Goal: Use online tool/utility: Utilize a website feature to perform a specific function

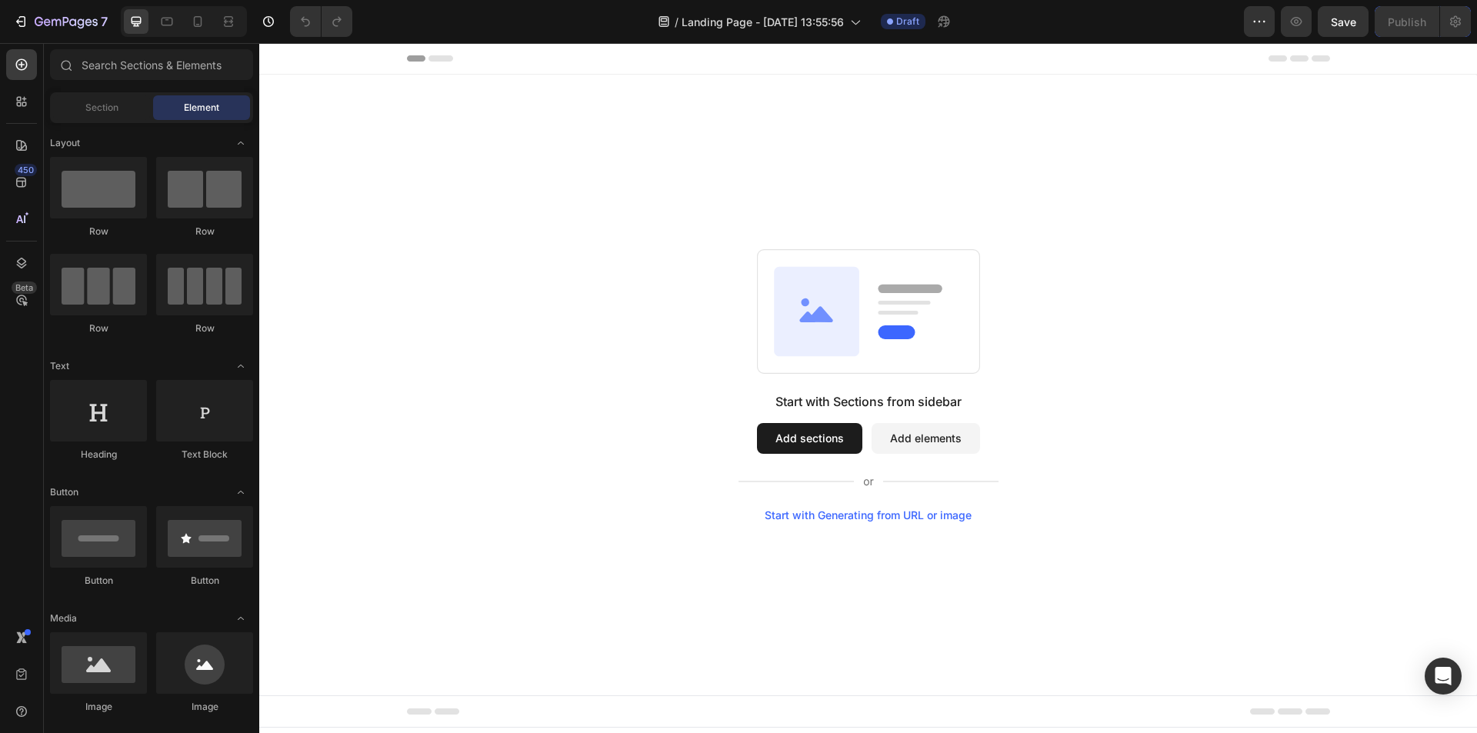
click at [798, 519] on div "Start with Generating from URL or image" at bounding box center [868, 515] width 207 height 12
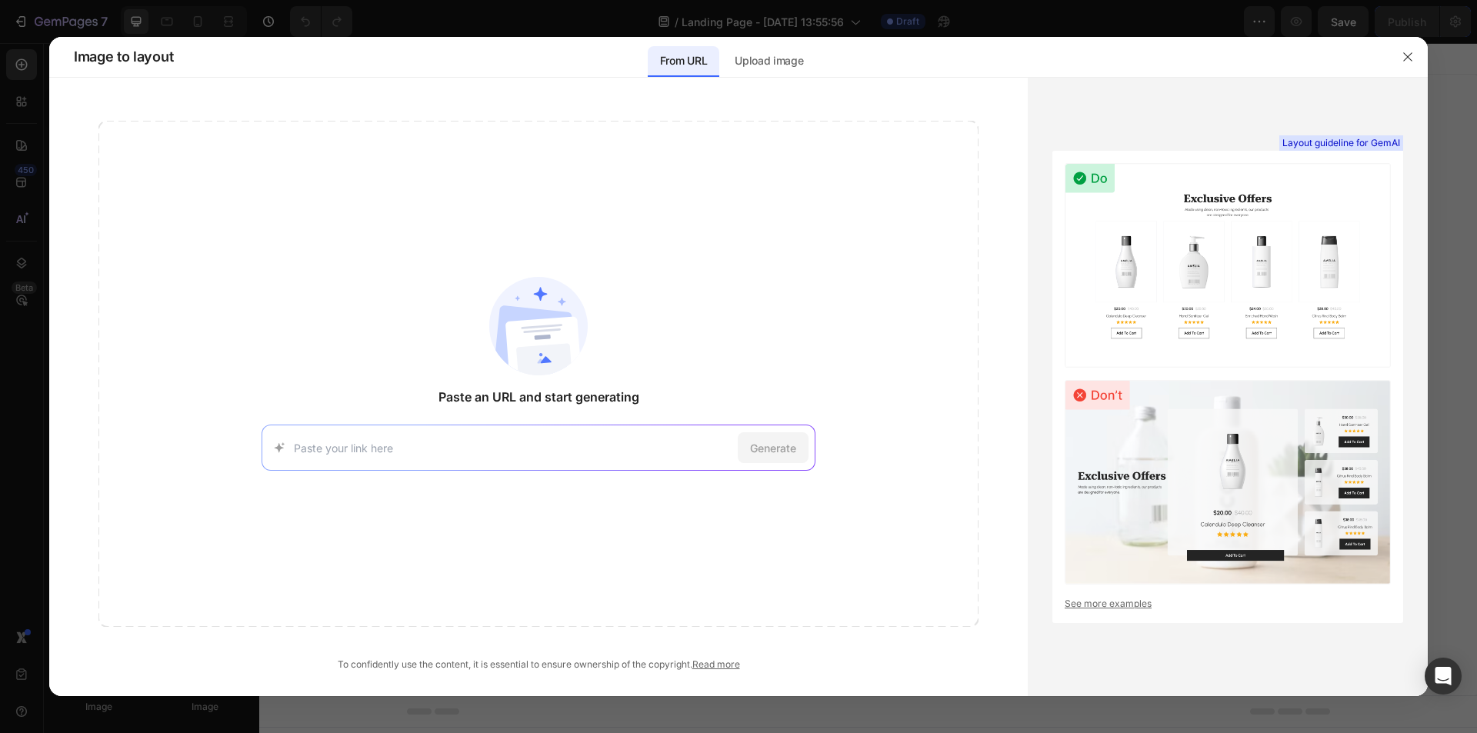
click at [439, 442] on input at bounding box center [513, 448] width 438 height 16
paste input "https://buyspyfocus.com/pp/us/?gad_source=1&gad_campaignid=22236991169&gbraid=0…"
type input "https://buyspyfocus.com/pp/us/?gad_source=1&gad_campaignid=22236991169&gbraid=0…"
click at [757, 447] on span "Generate" at bounding box center [773, 448] width 46 height 16
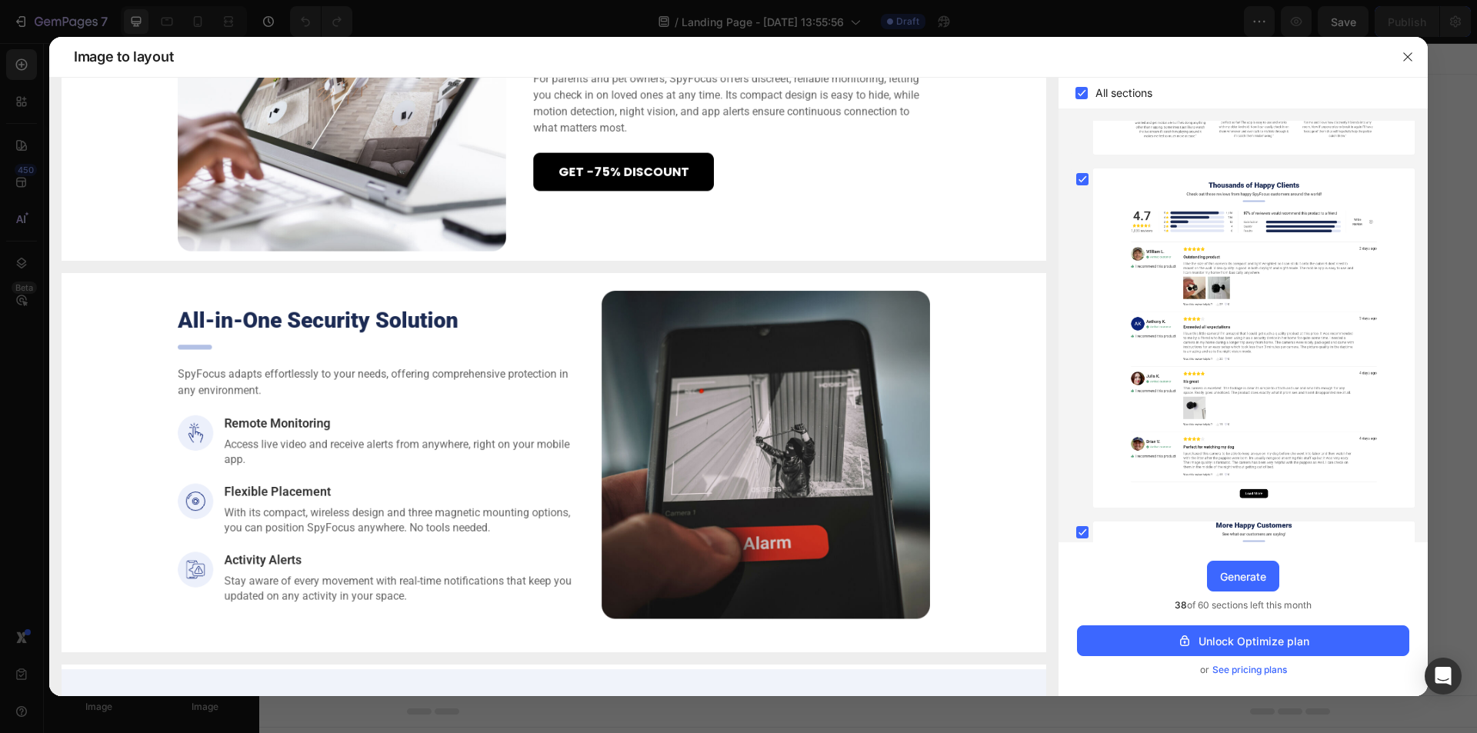
scroll to position [0, 0]
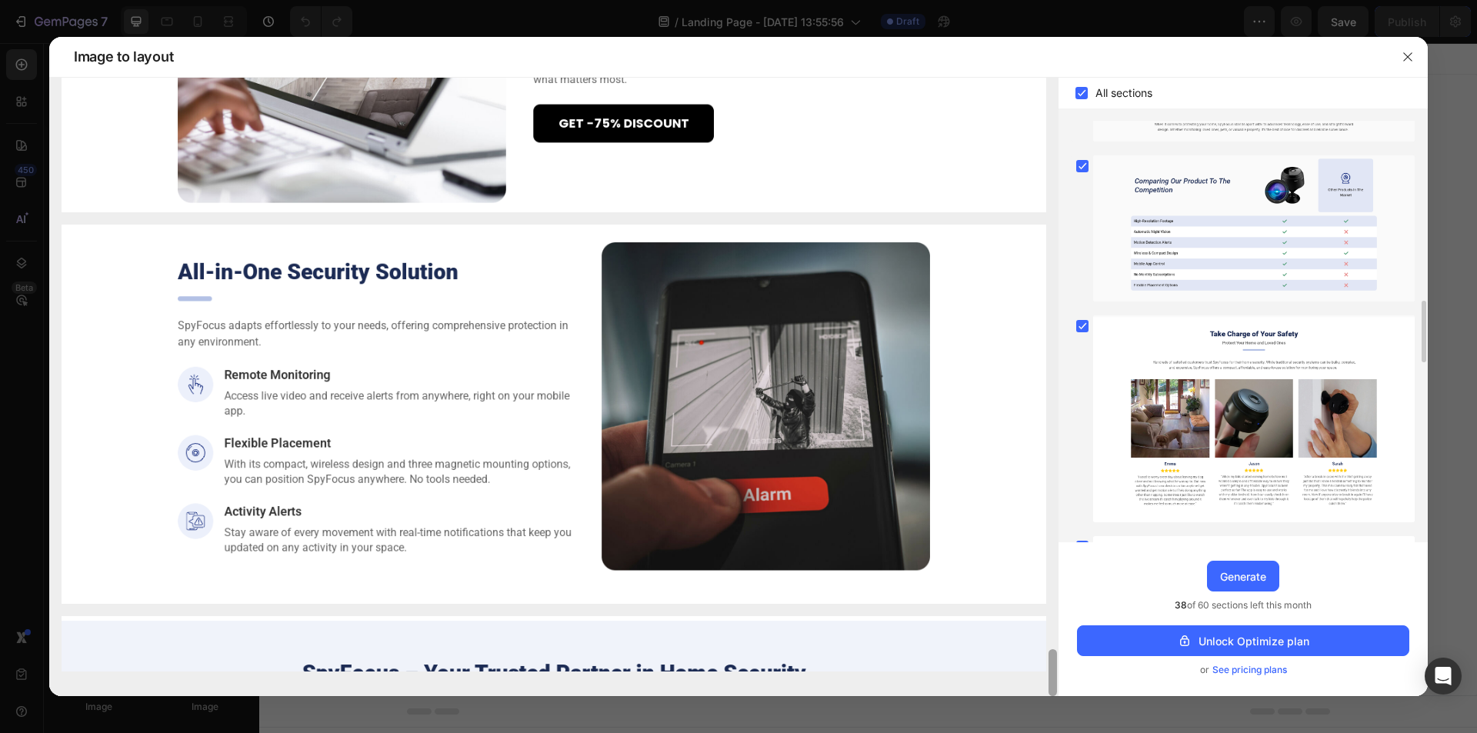
drag, startPoint x: 1056, startPoint y: 251, endPoint x: 1029, endPoint y: 681, distance: 431.0
click at [1029, 681] on div at bounding box center [554, 387] width 1010 height 619
click at [1240, 641] on div "Unlock Optimize plan" at bounding box center [1243, 641] width 132 height 16
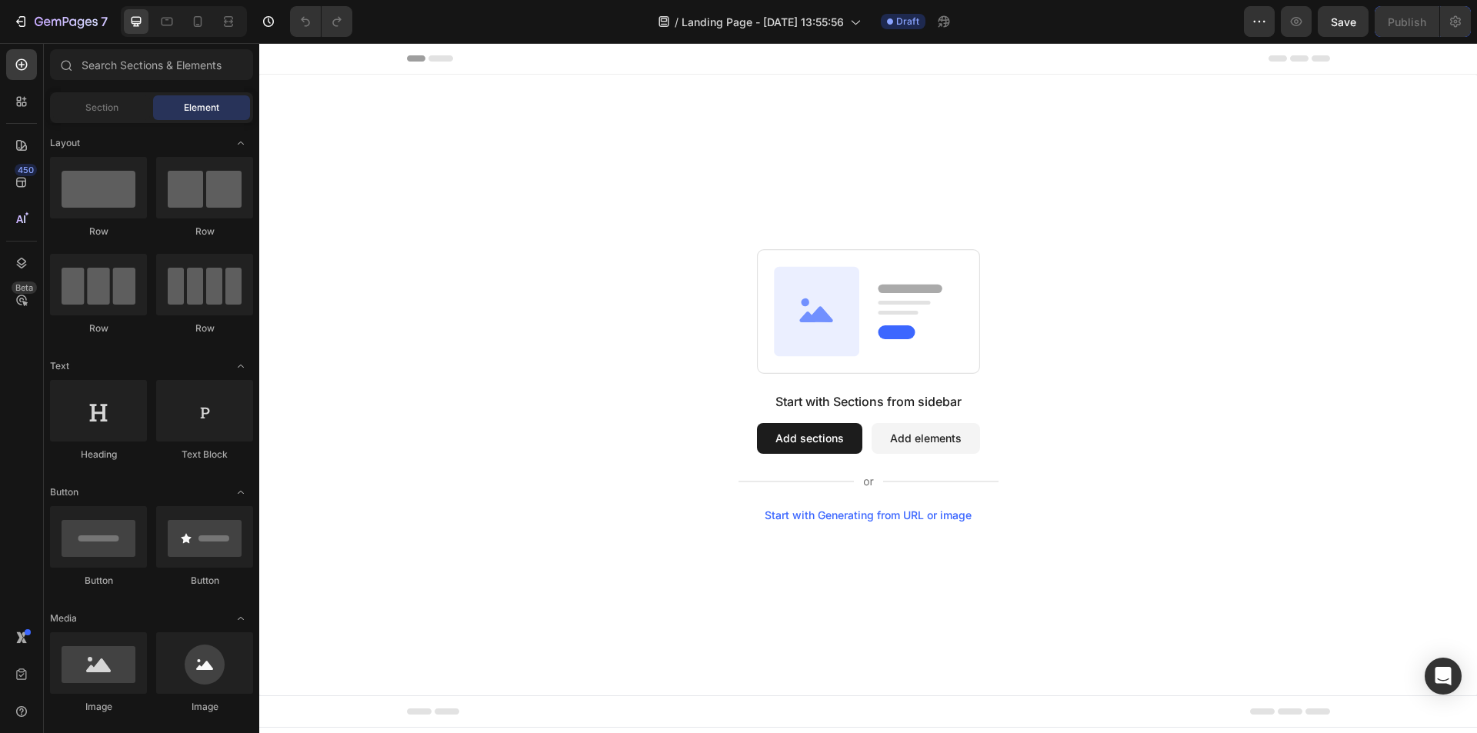
click at [864, 517] on div "Start with Generating from URL or image" at bounding box center [868, 515] width 207 height 12
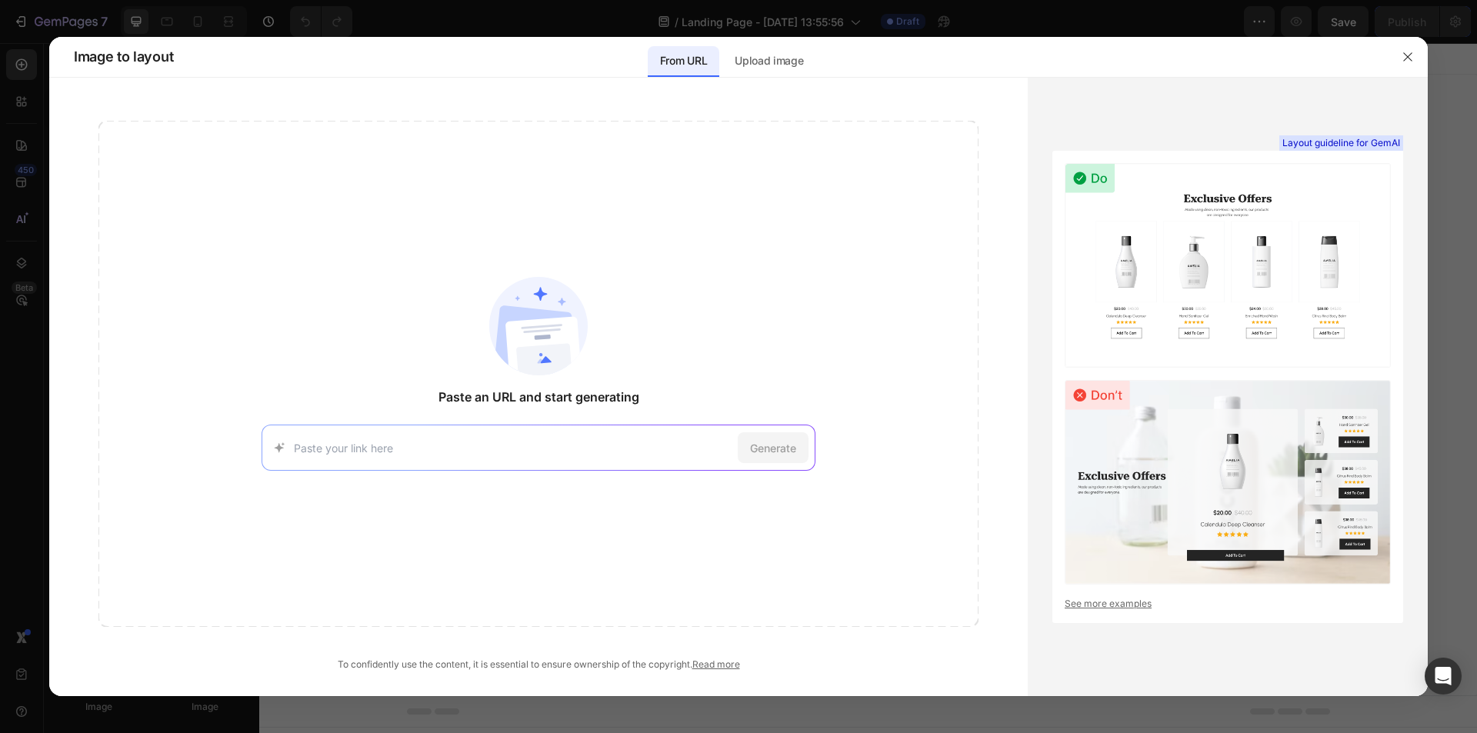
click at [566, 440] on input at bounding box center [513, 448] width 438 height 16
type input "https://buyspyfocus.com/pp/us/?gad_source=1&gad_campaignid=22236991169&gbraid=0…"
click at [779, 448] on span "Generate" at bounding box center [773, 448] width 46 height 16
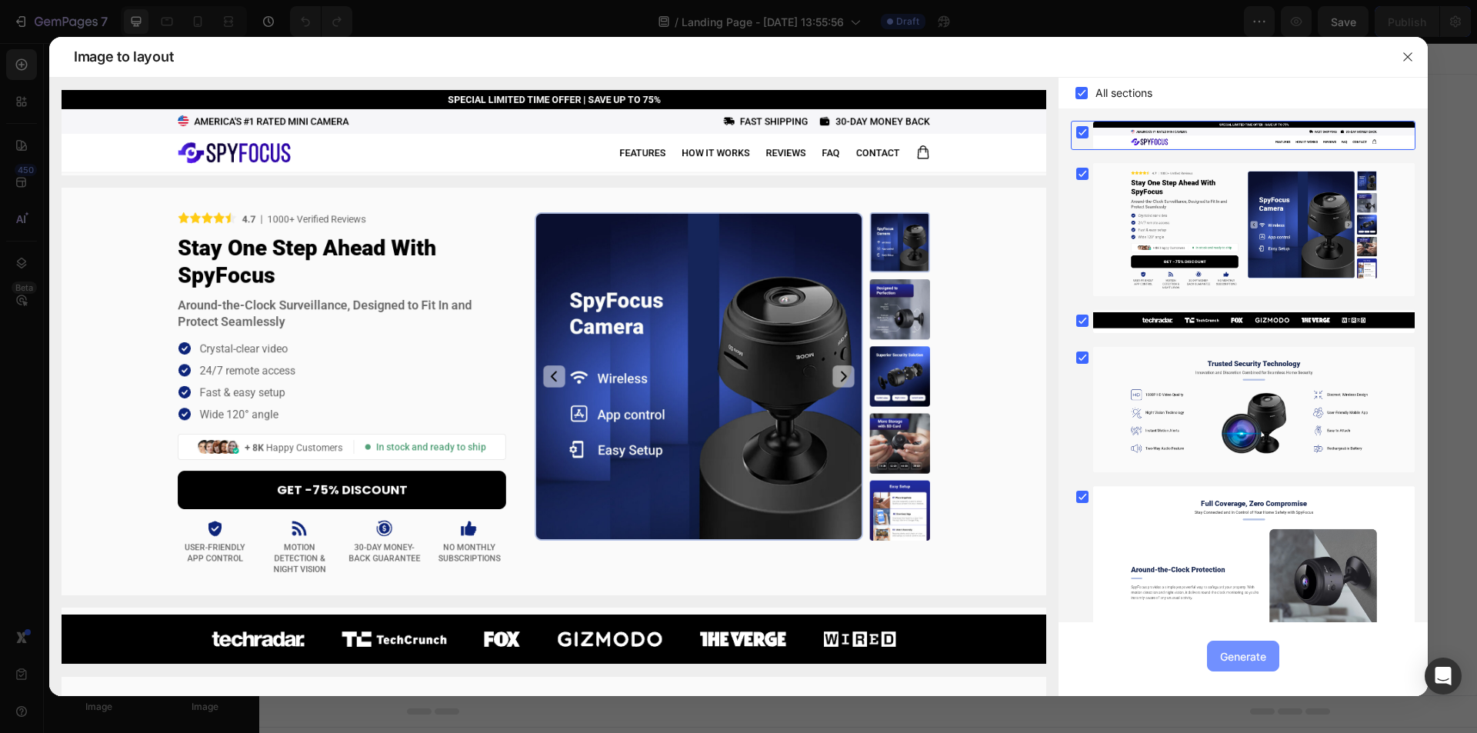
click at [1240, 655] on div "Generate" at bounding box center [1243, 657] width 46 height 16
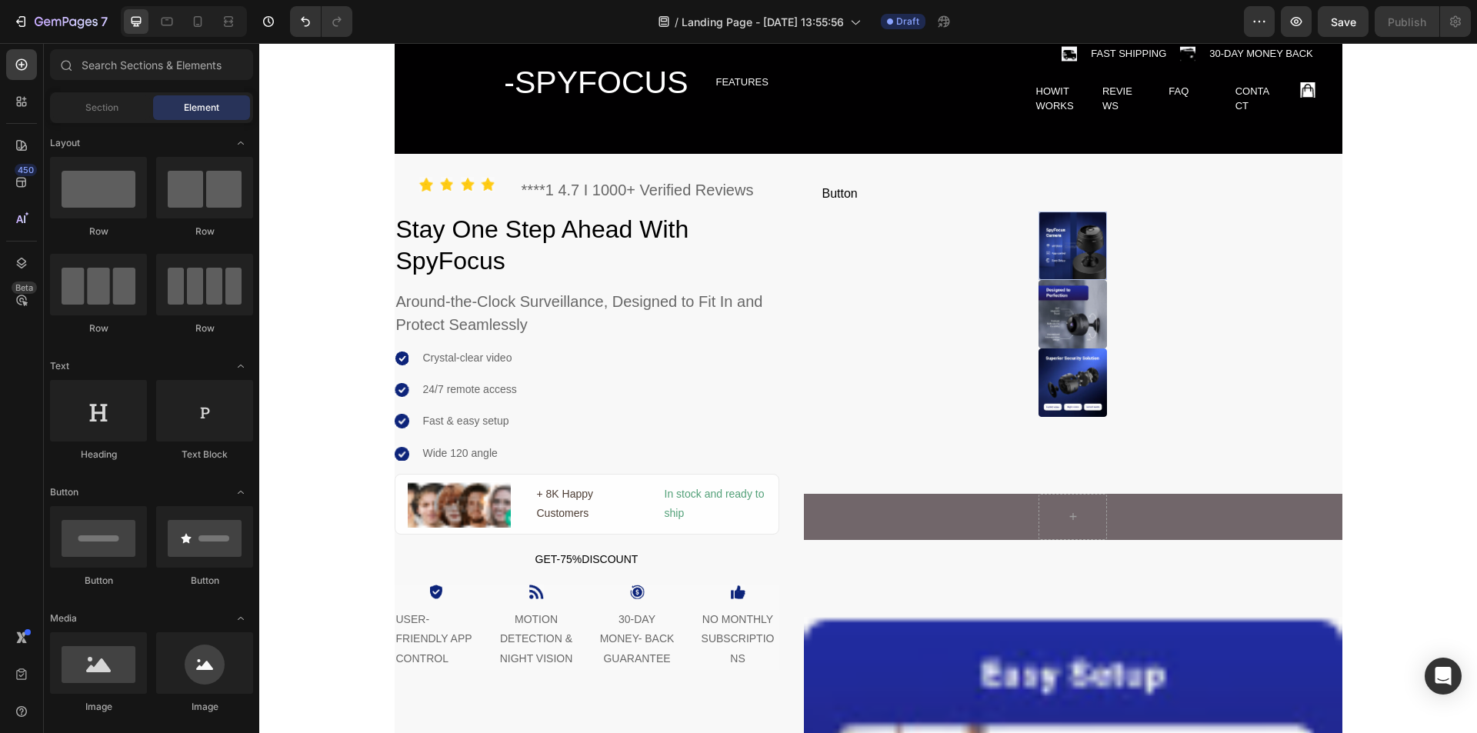
scroll to position [0, 0]
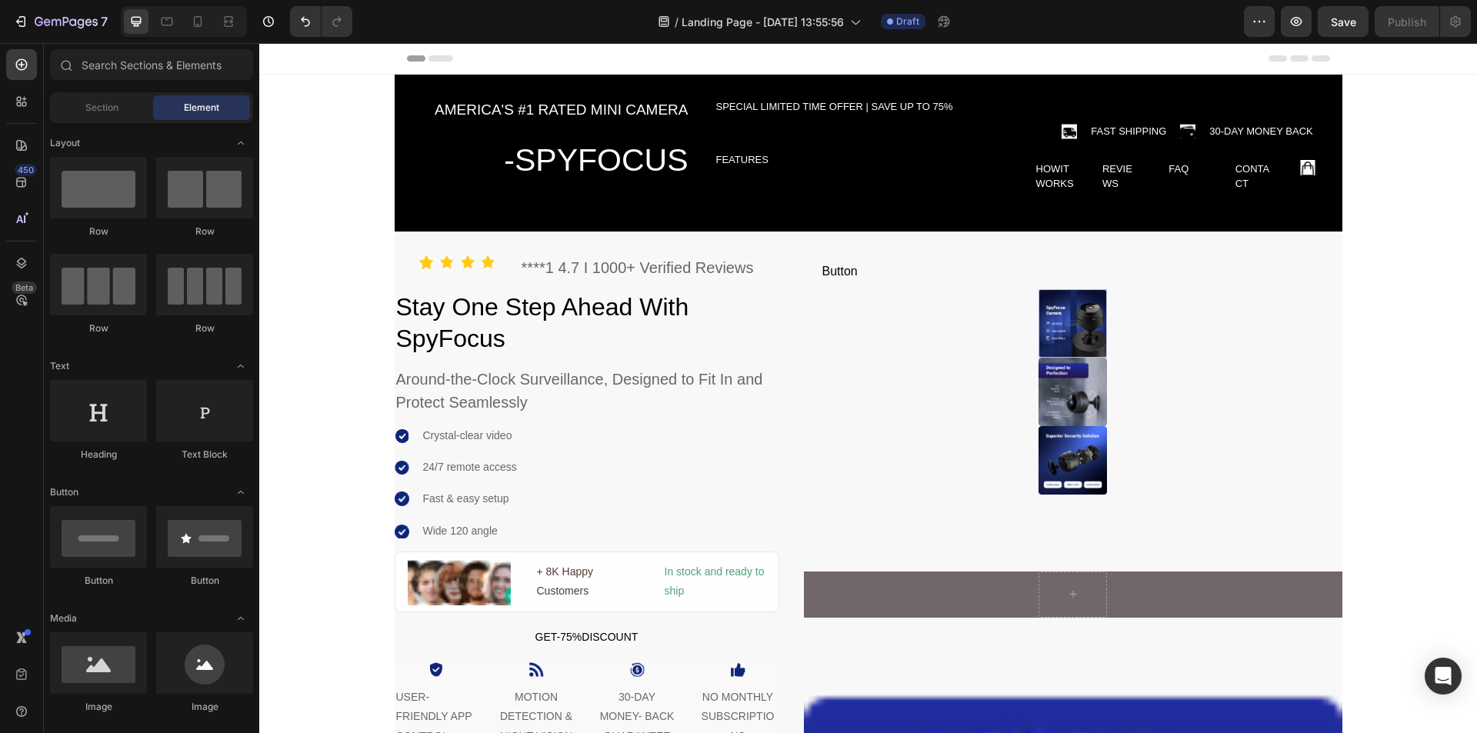
click at [1116, 62] on div "Header" at bounding box center [868, 58] width 923 height 31
click at [758, 102] on div "SPECIAL LIMITED TIME OFFER | SAVE UP TO 75%" at bounding box center [843, 107] width 257 height 18
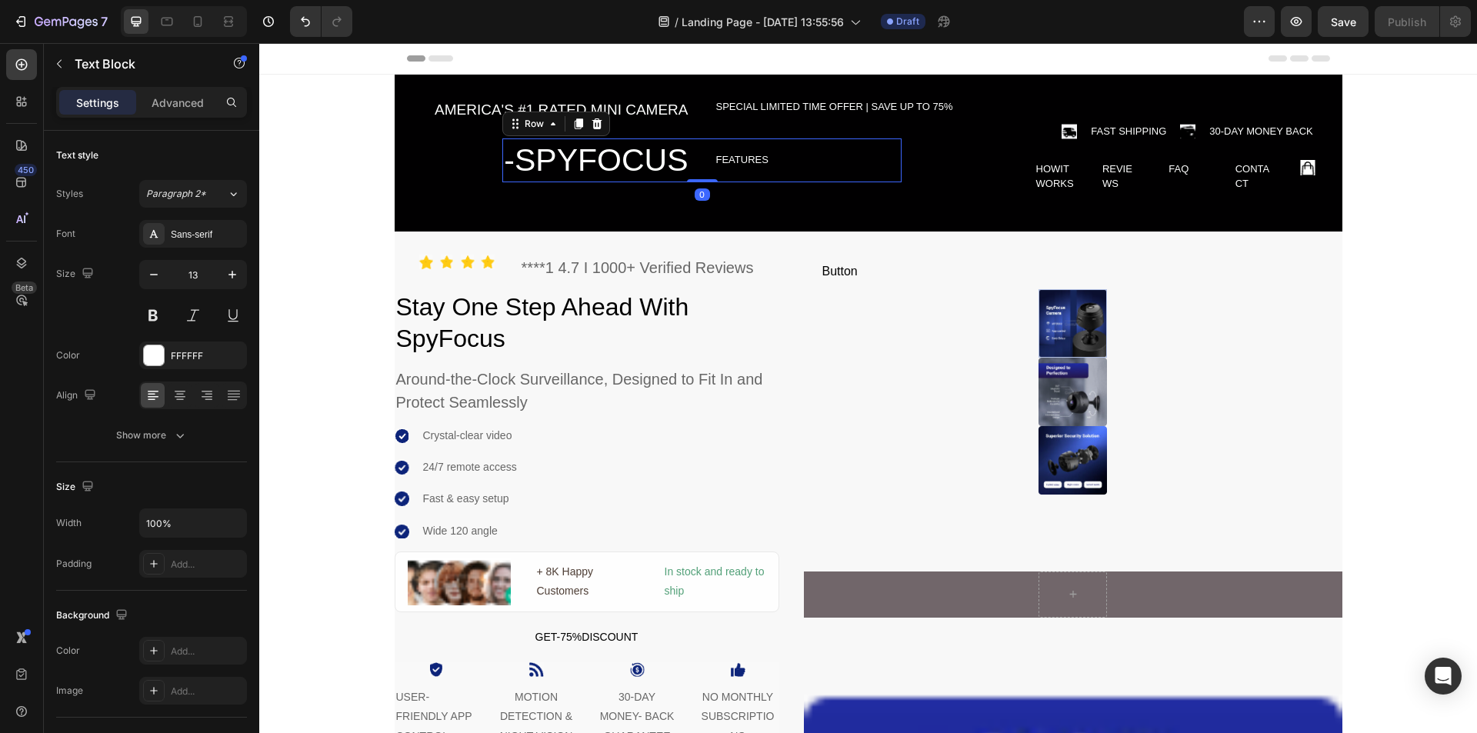
click at [756, 147] on div "FEATURES Text Block" at bounding box center [808, 161] width 187 height 44
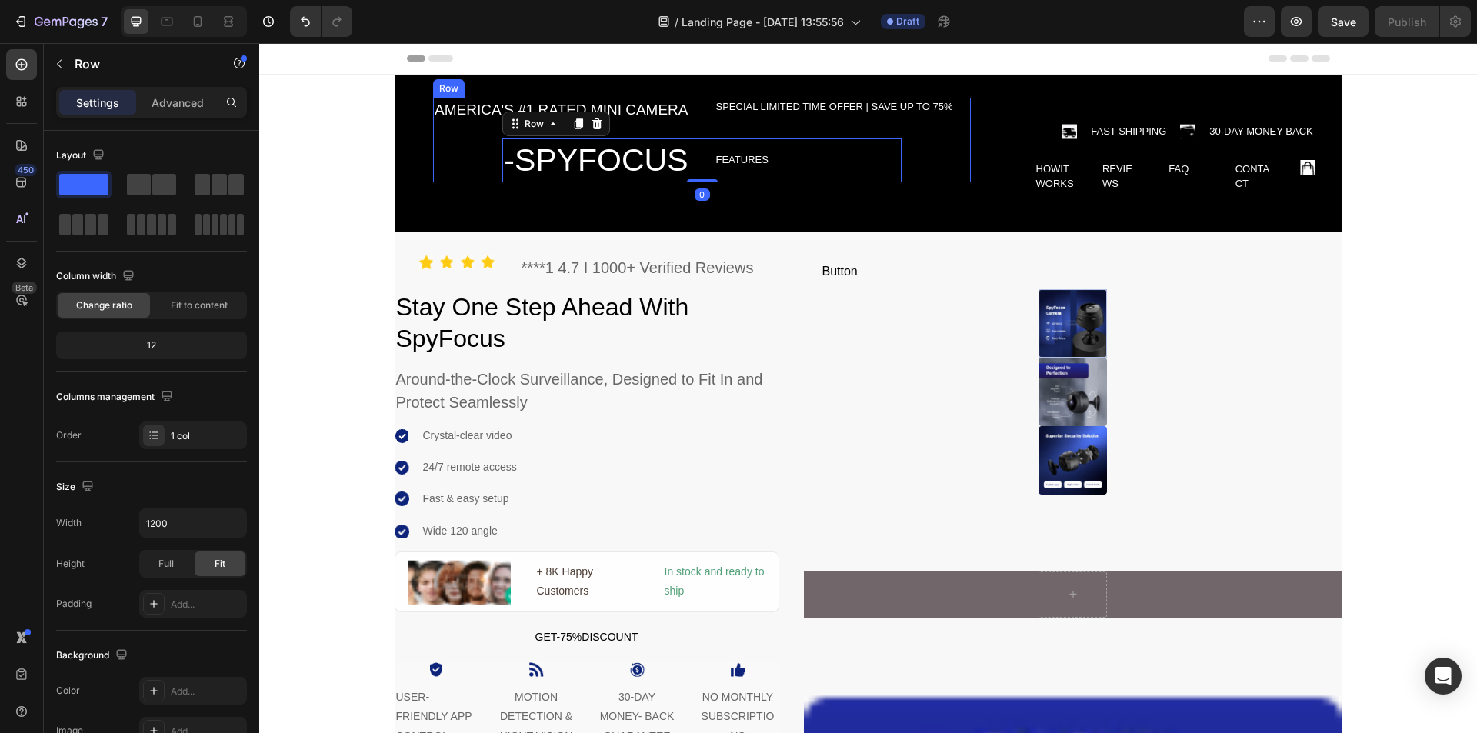
click at [945, 172] on div "AMERICA'S #1 RATED MINI CAMERA Text Block SPECIAL LIMITED TIME OFFER | SAVE UP …" at bounding box center [702, 140] width 538 height 85
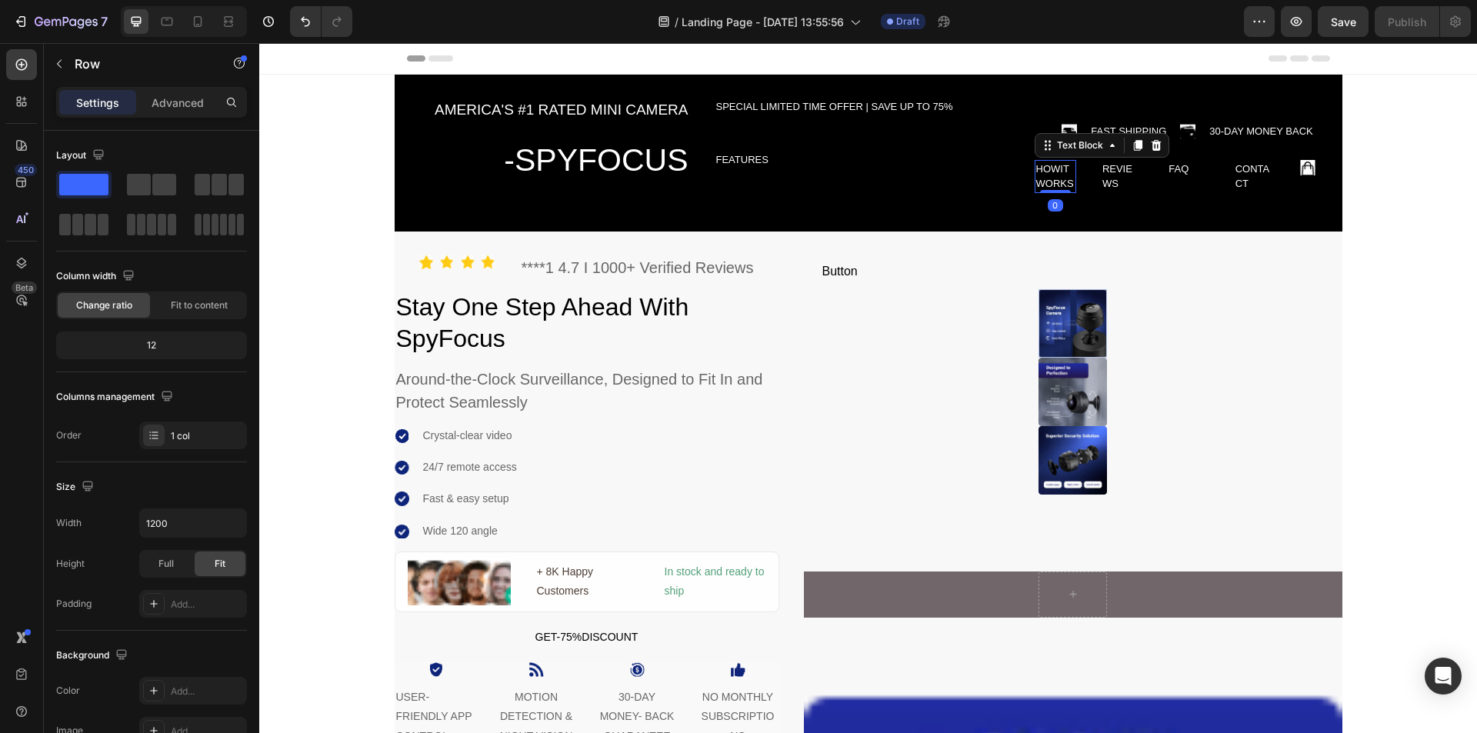
click at [1055, 170] on div "HOWIT WORKS" at bounding box center [1056, 176] width 42 height 33
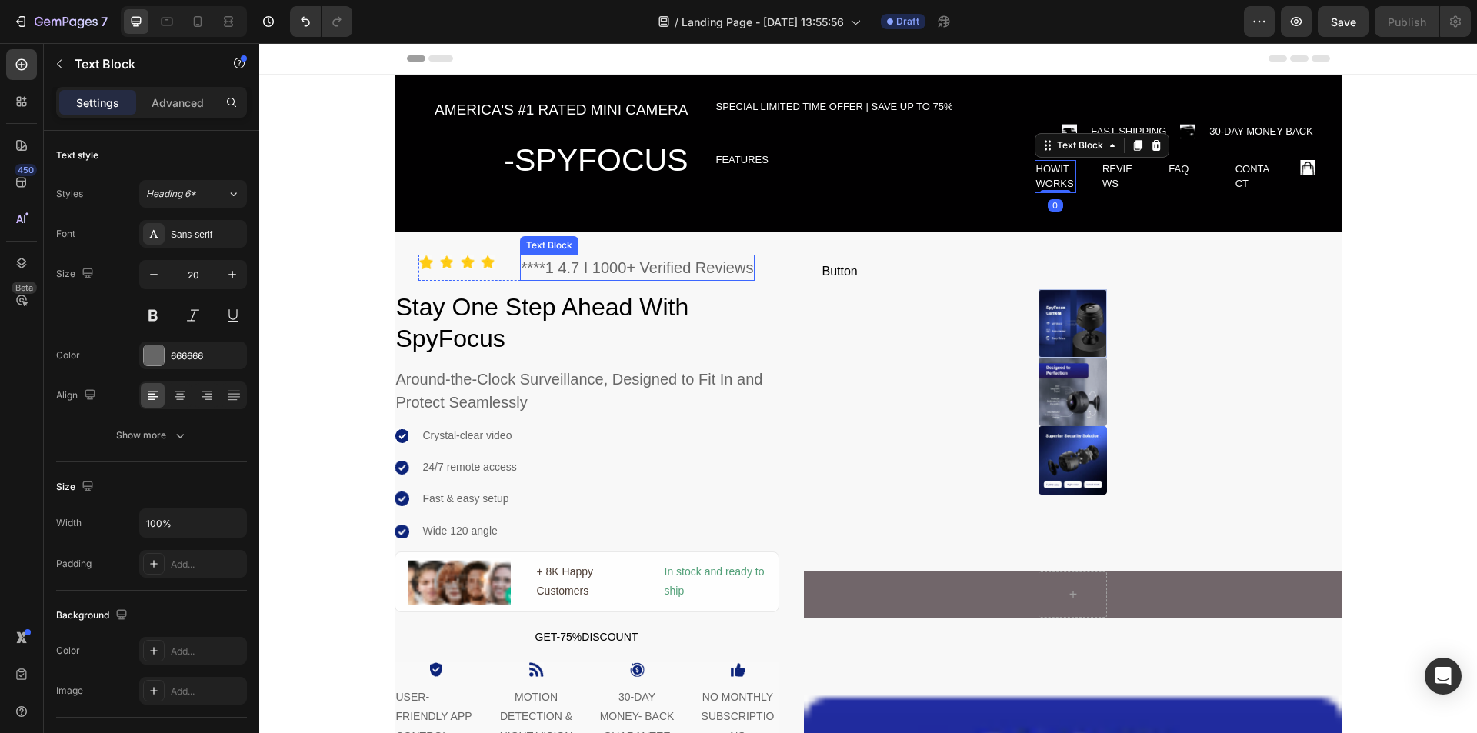
click at [611, 270] on div "****1 4.7 I 1000+ Verified Reviews" at bounding box center [637, 268] width 235 height 26
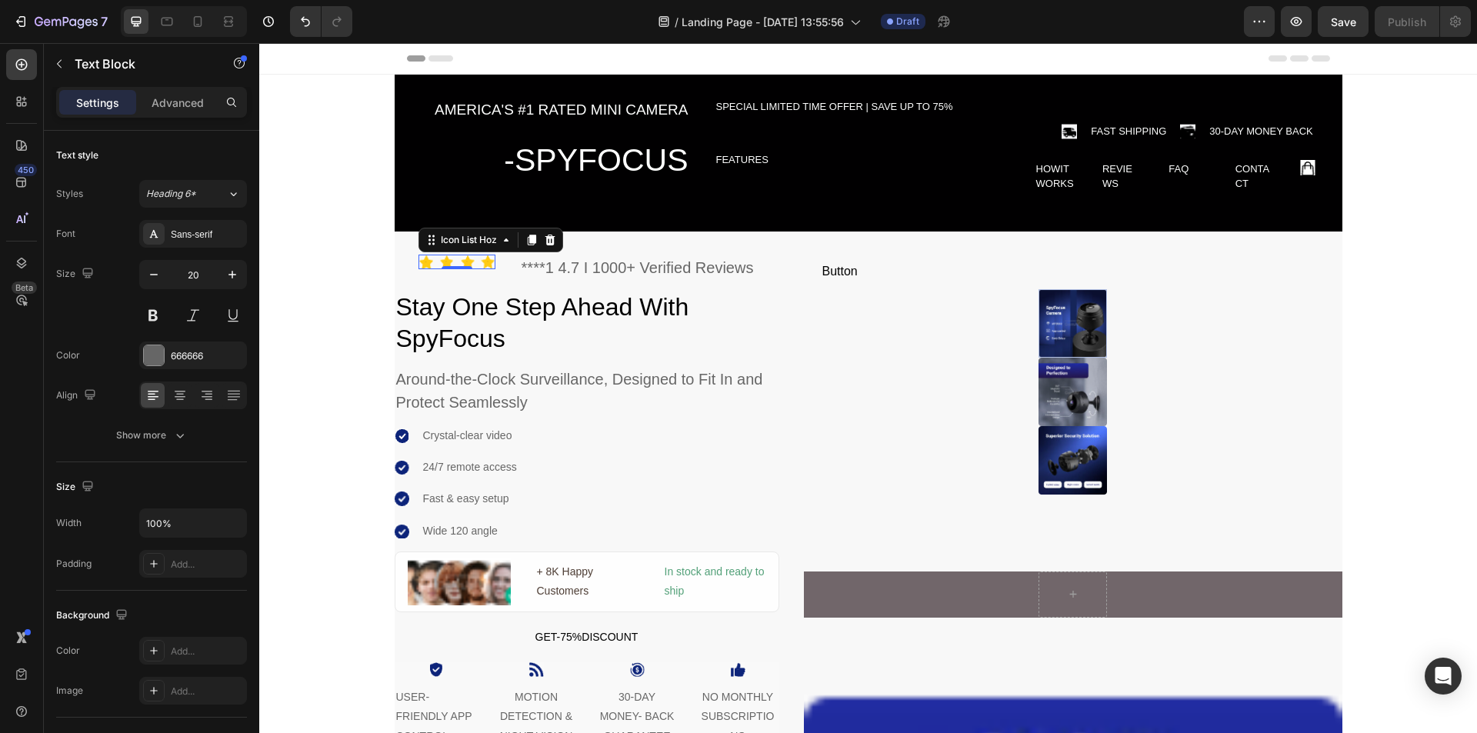
click at [452, 265] on div "Icon Icon Icon Icon" at bounding box center [457, 262] width 77 height 15
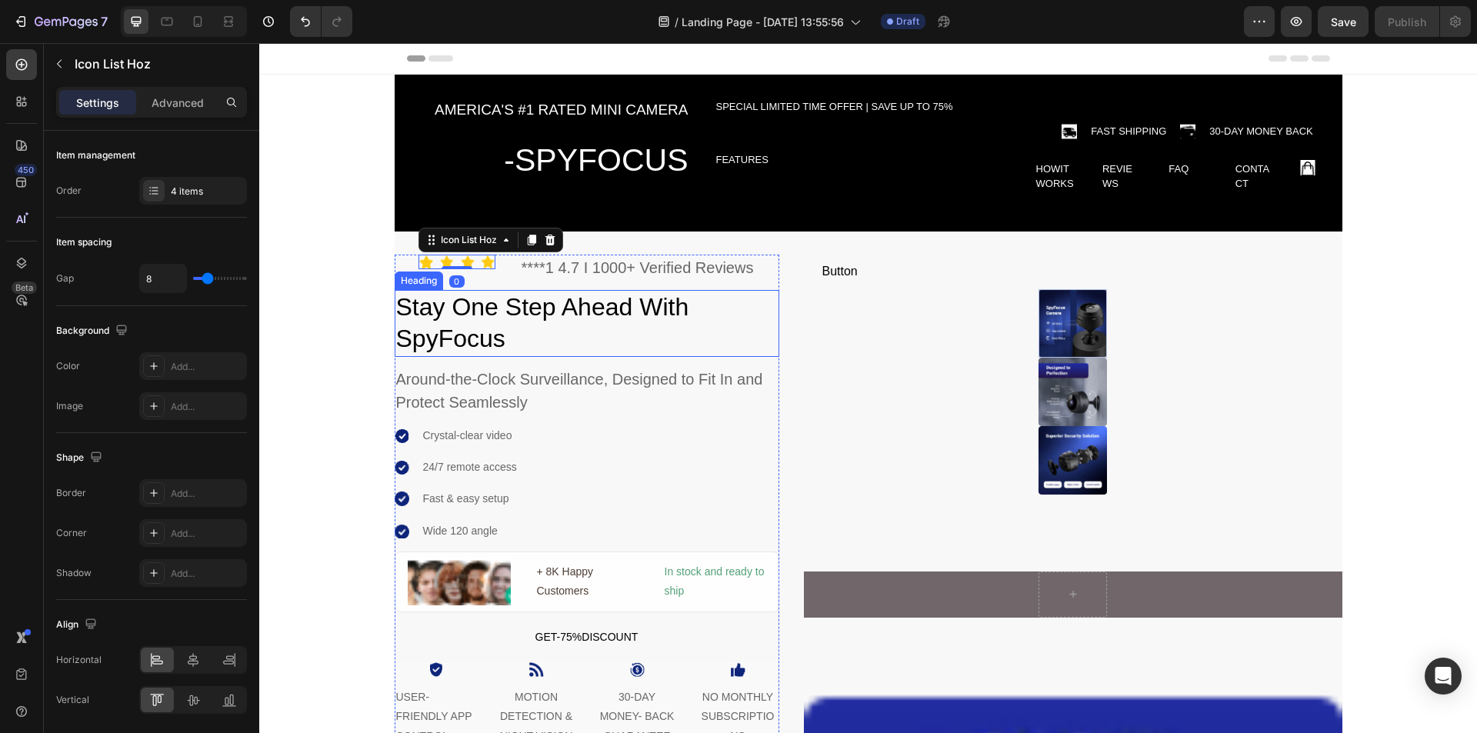
click at [481, 318] on h2 "Stay One Step Ahead With SpyFocus" at bounding box center [587, 323] width 385 height 67
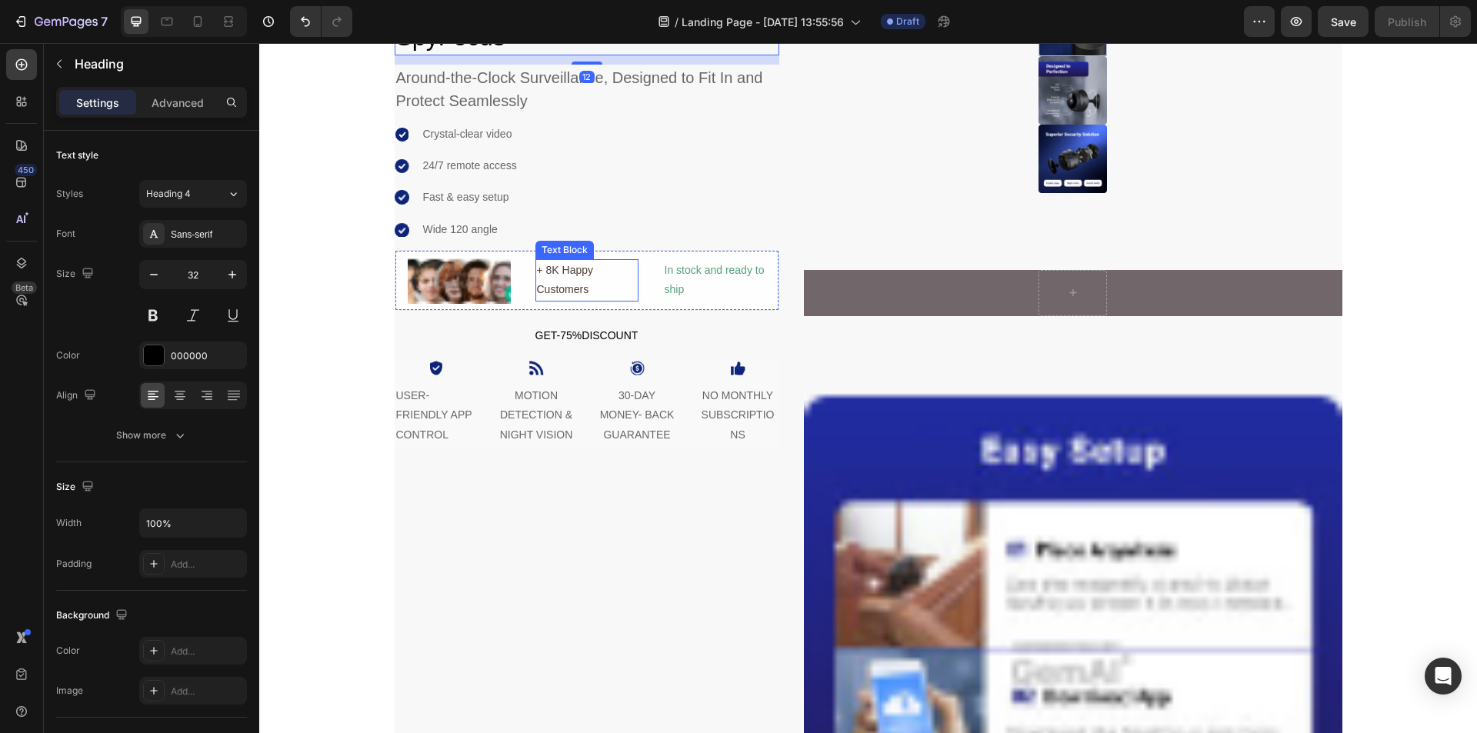
scroll to position [308, 0]
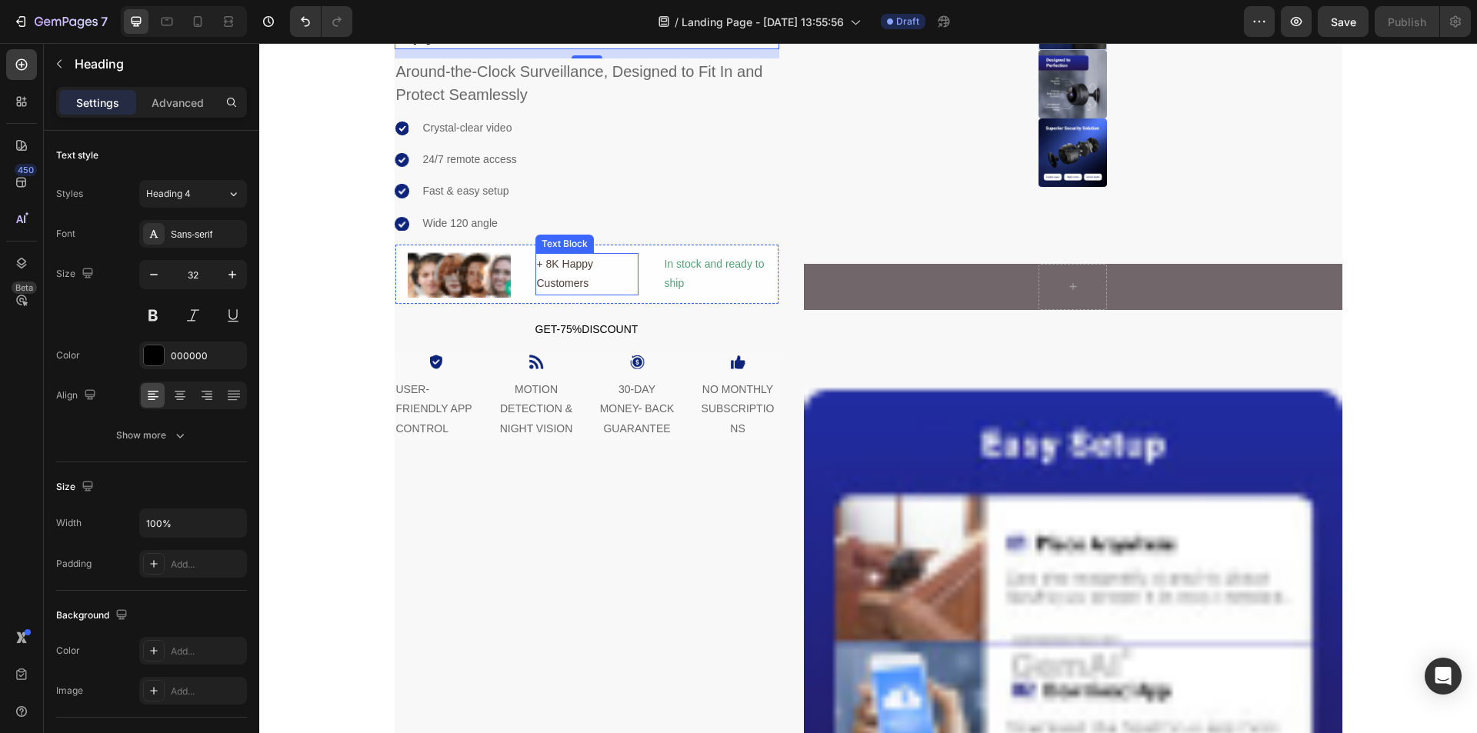
click at [578, 279] on div "+ 8K Happy Customers" at bounding box center [587, 274] width 103 height 42
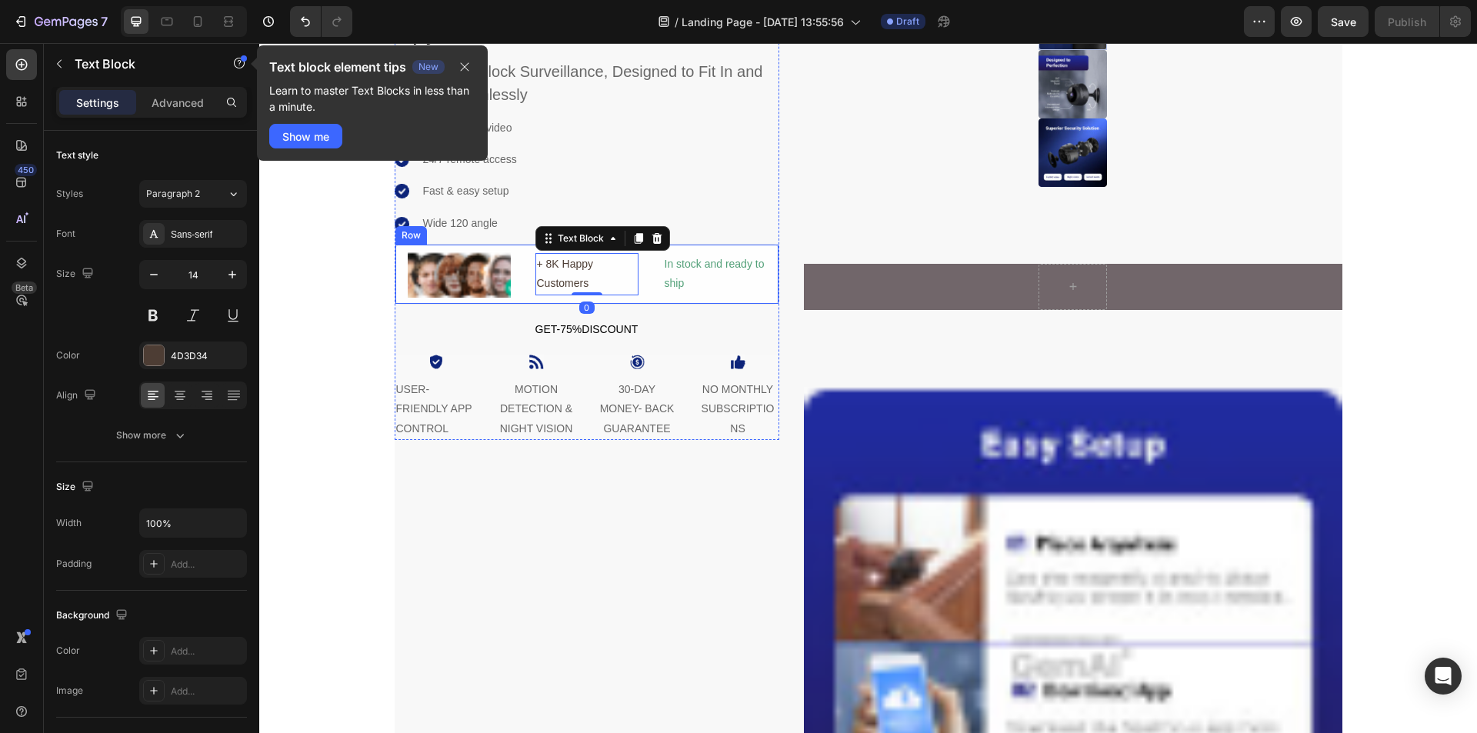
click at [663, 288] on div "In stock and ready to ship" at bounding box center [714, 274] width 103 height 42
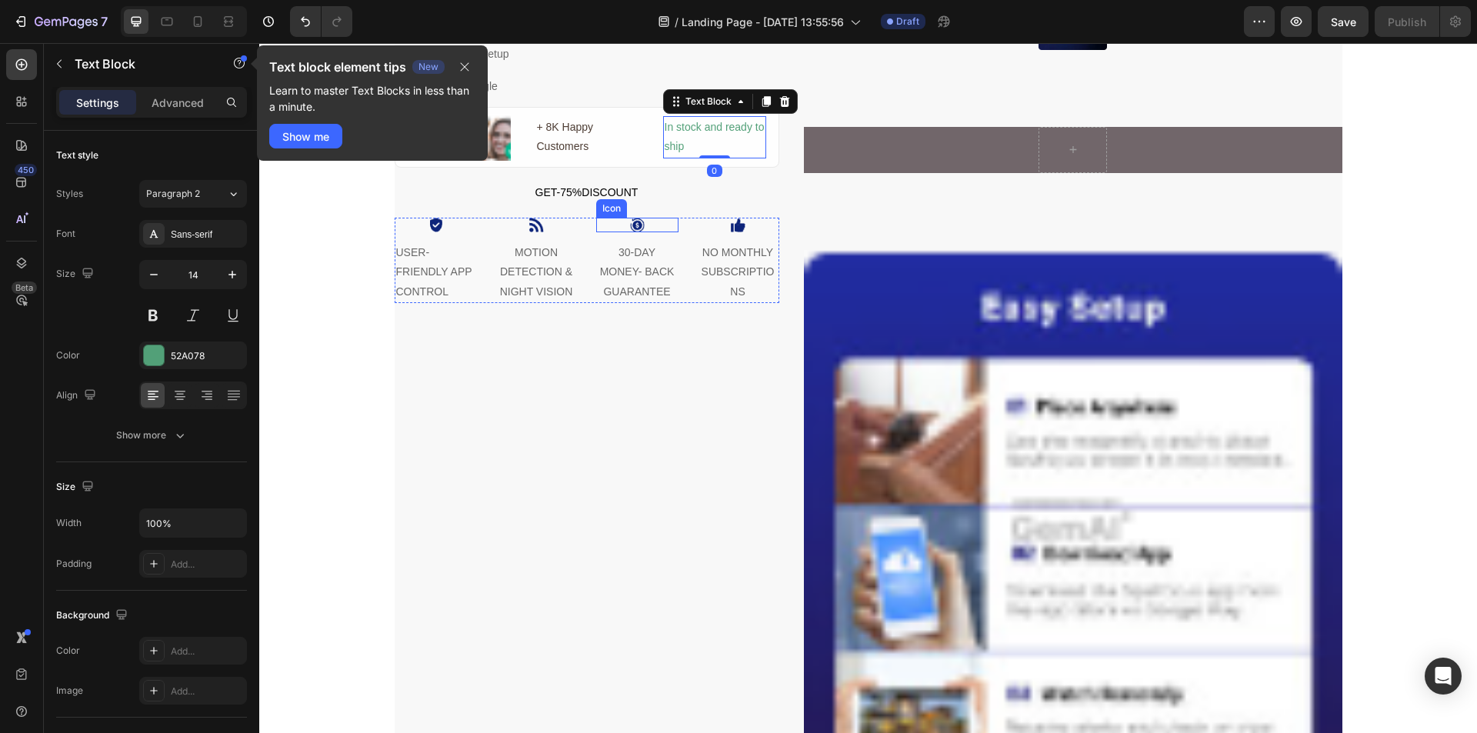
scroll to position [616, 0]
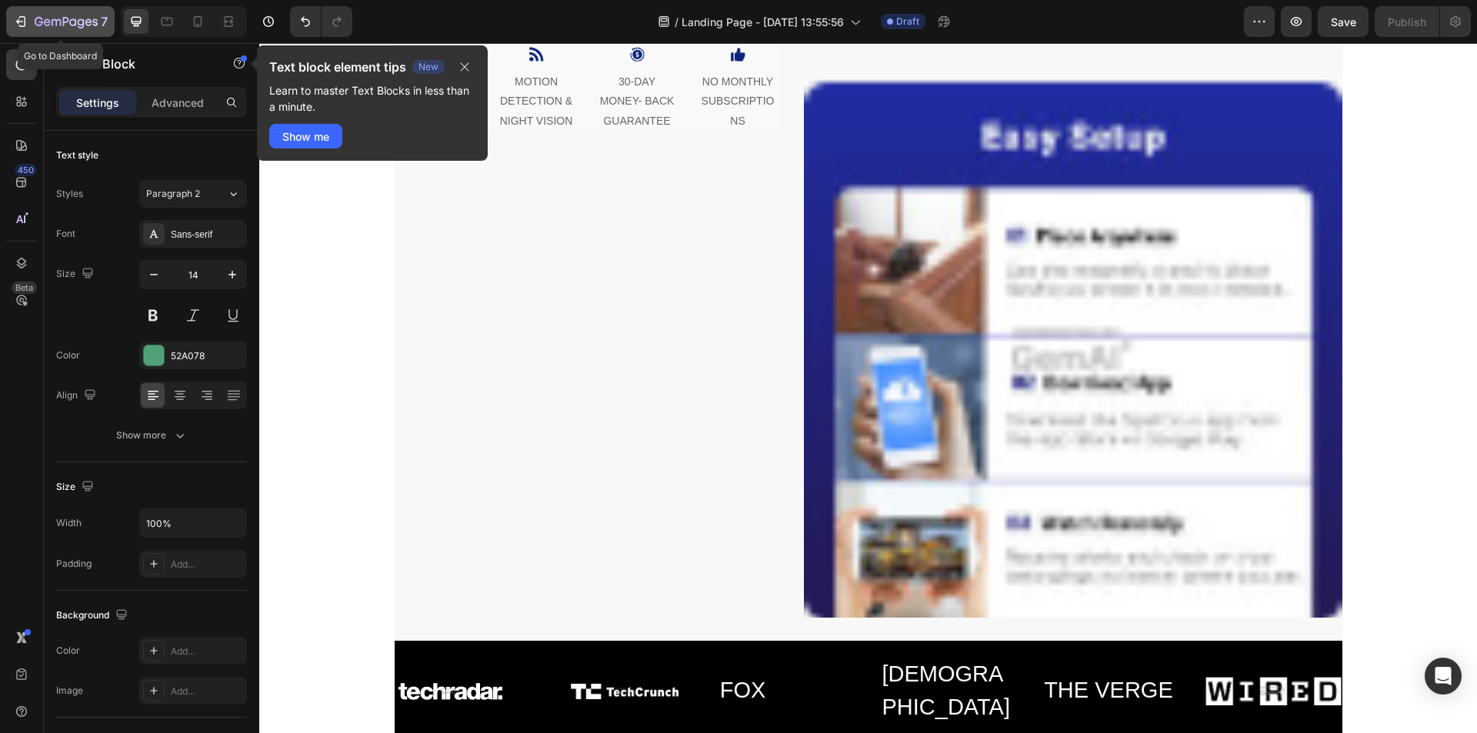
click at [24, 15] on icon "button" at bounding box center [20, 21] width 15 height 15
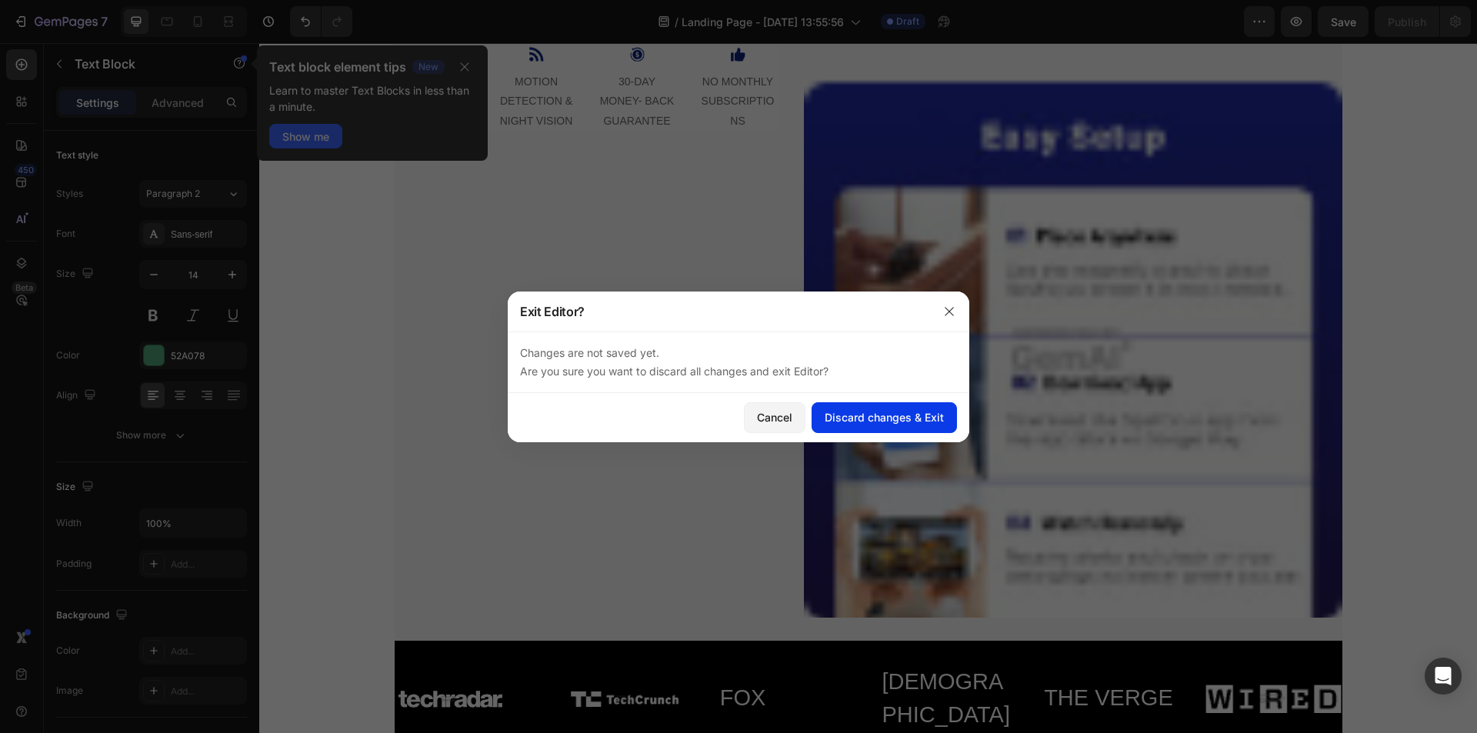
click at [846, 418] on div "Discard changes & Exit" at bounding box center [884, 417] width 119 height 16
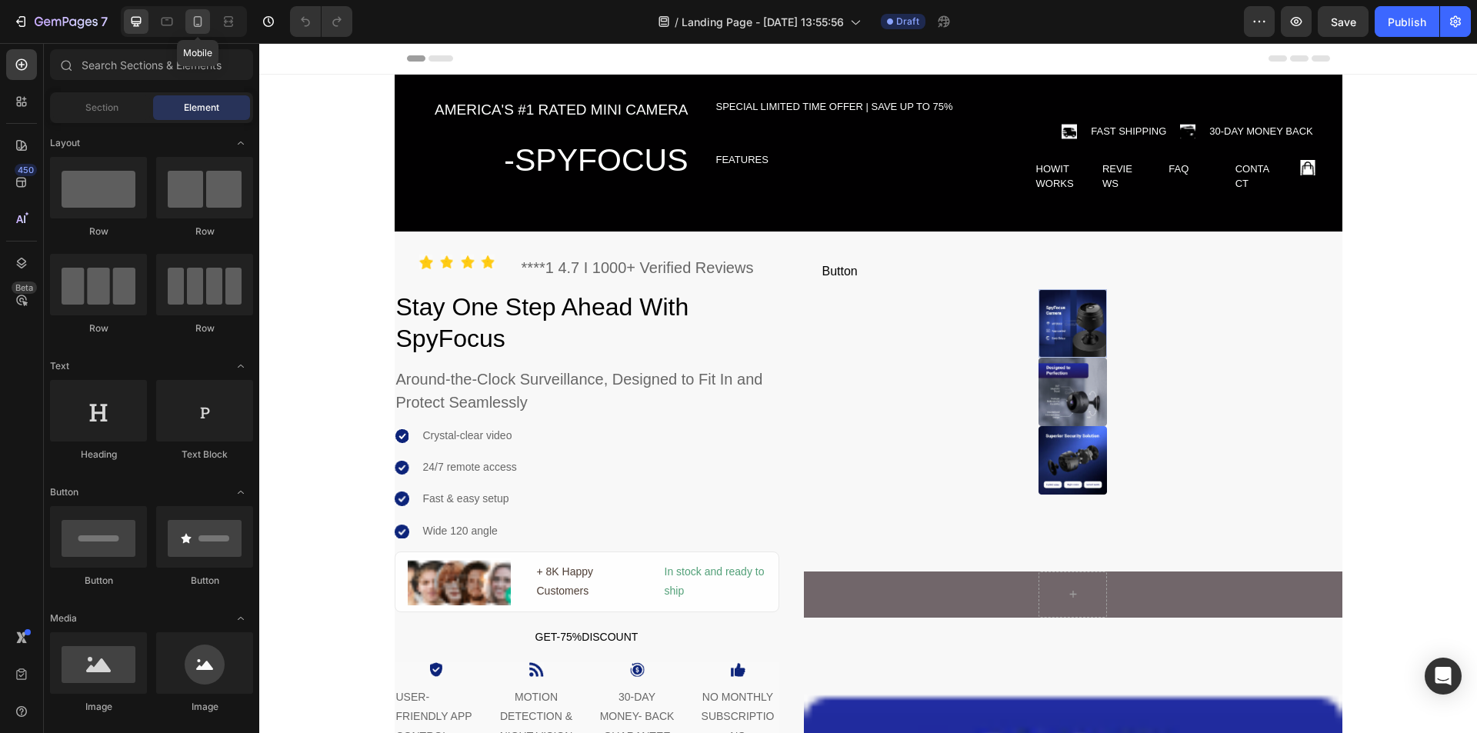
click at [195, 22] on icon at bounding box center [197, 21] width 15 height 15
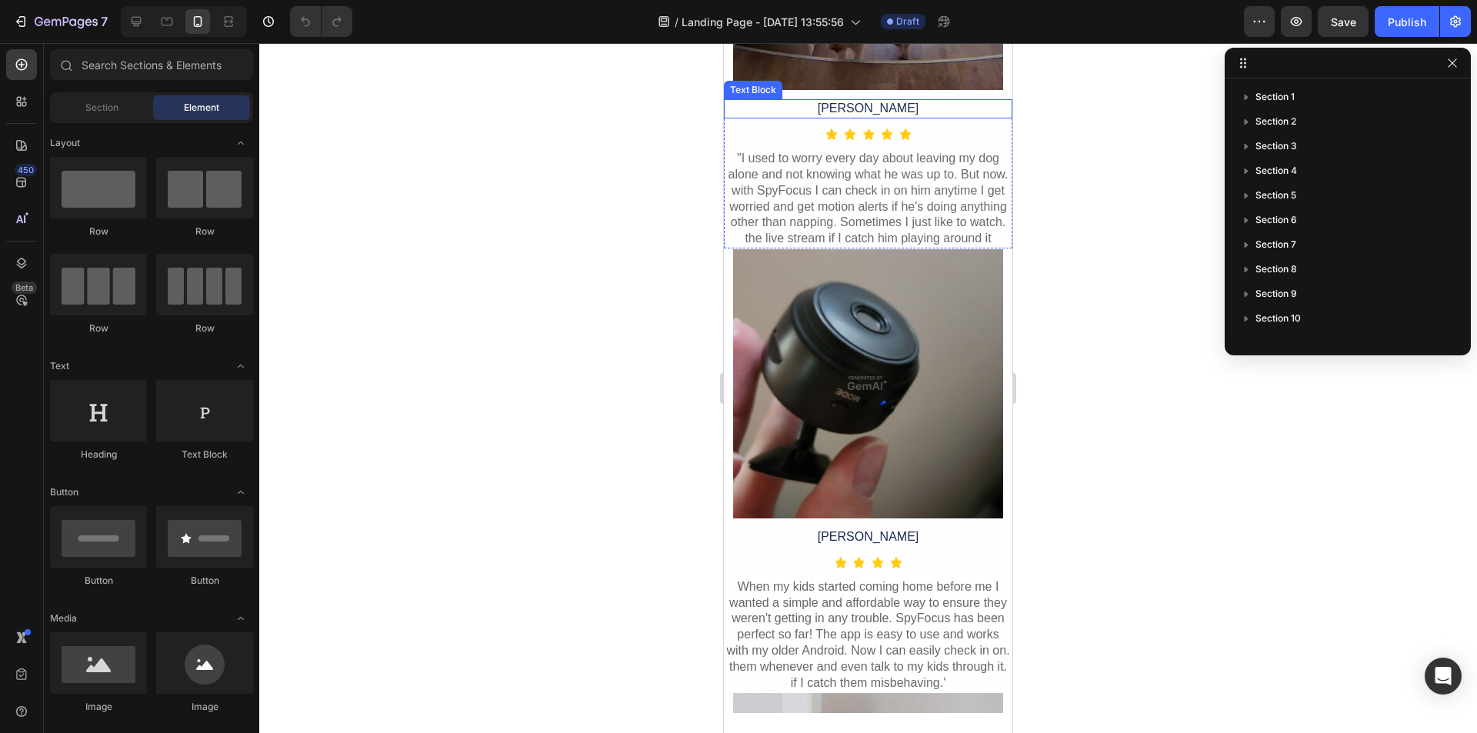
scroll to position [6079, 0]
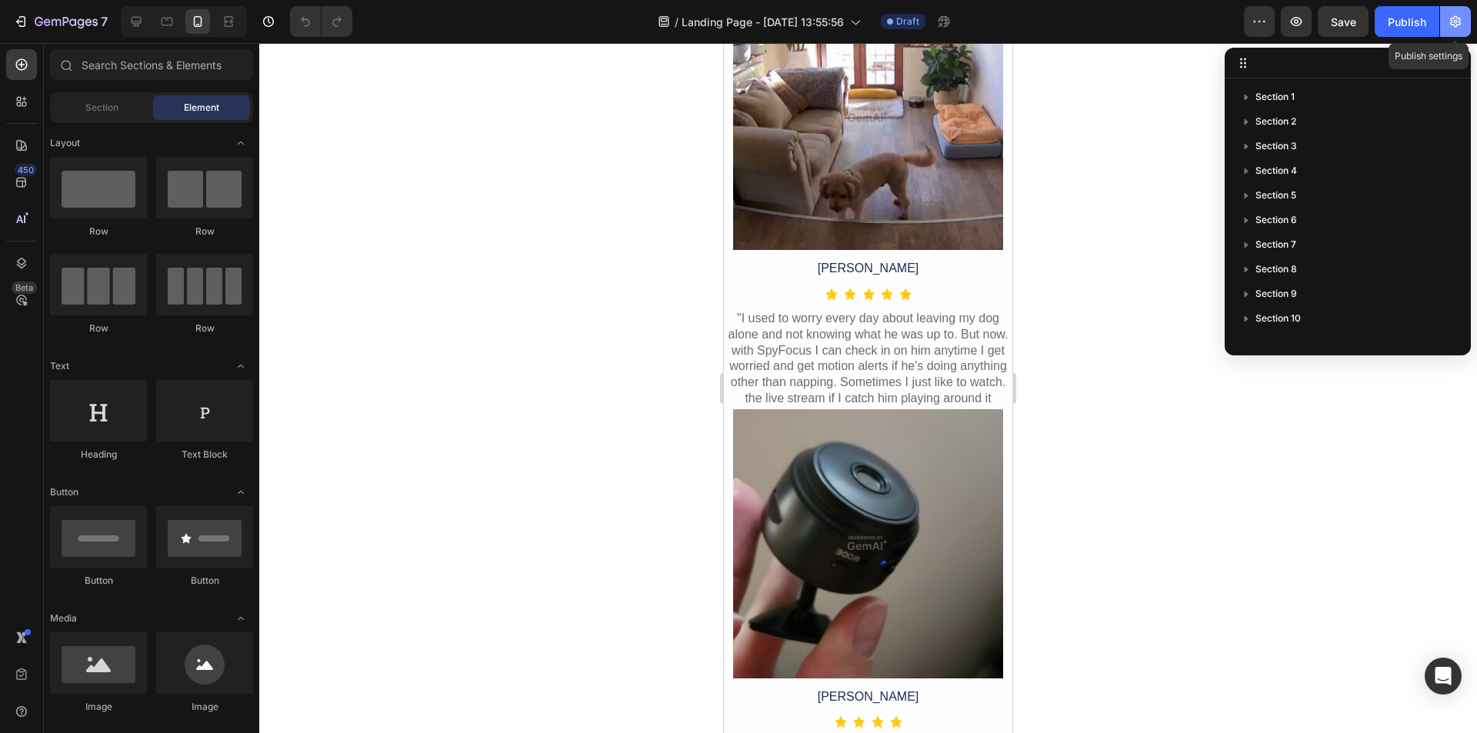
click at [1460, 22] on icon "button" at bounding box center [1455, 21] width 15 height 15
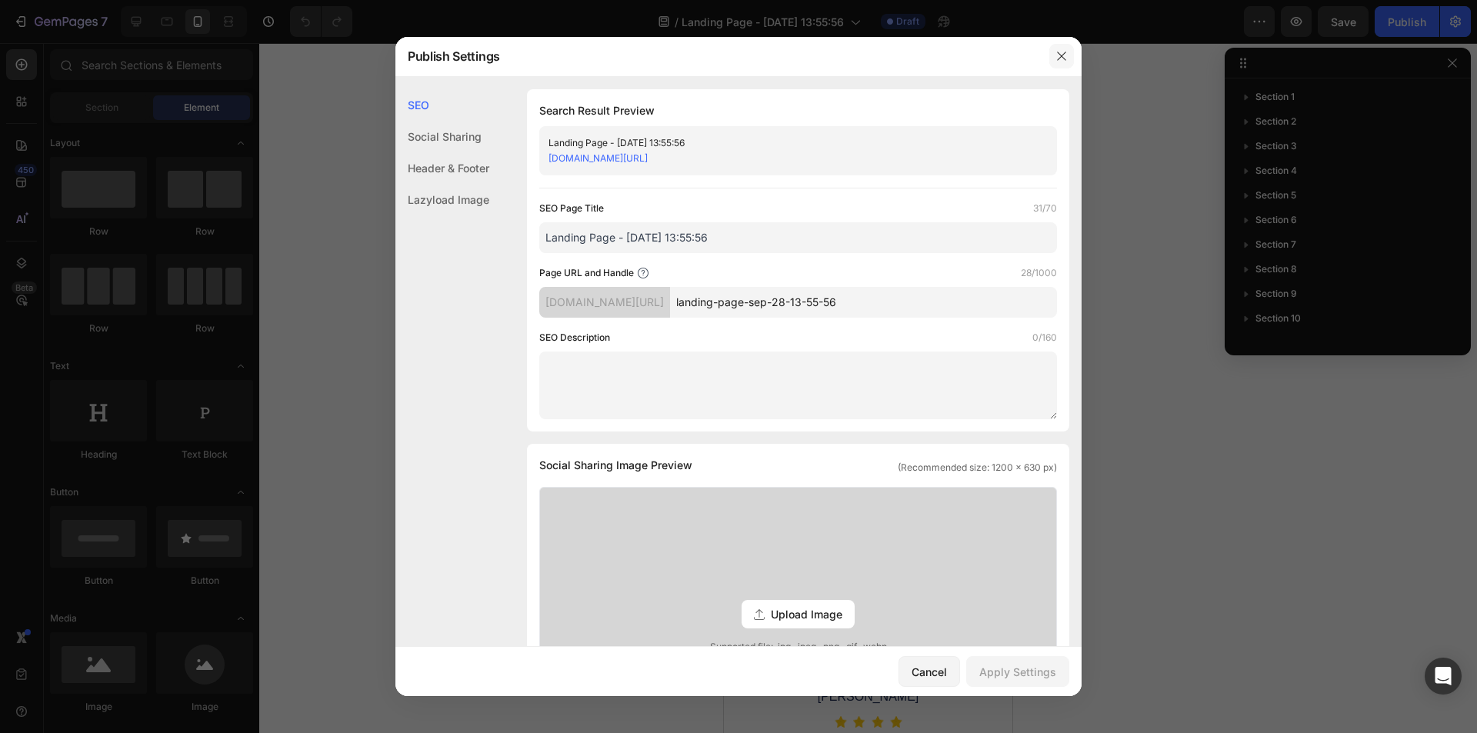
click at [1057, 52] on icon "button" at bounding box center [1062, 56] width 12 height 12
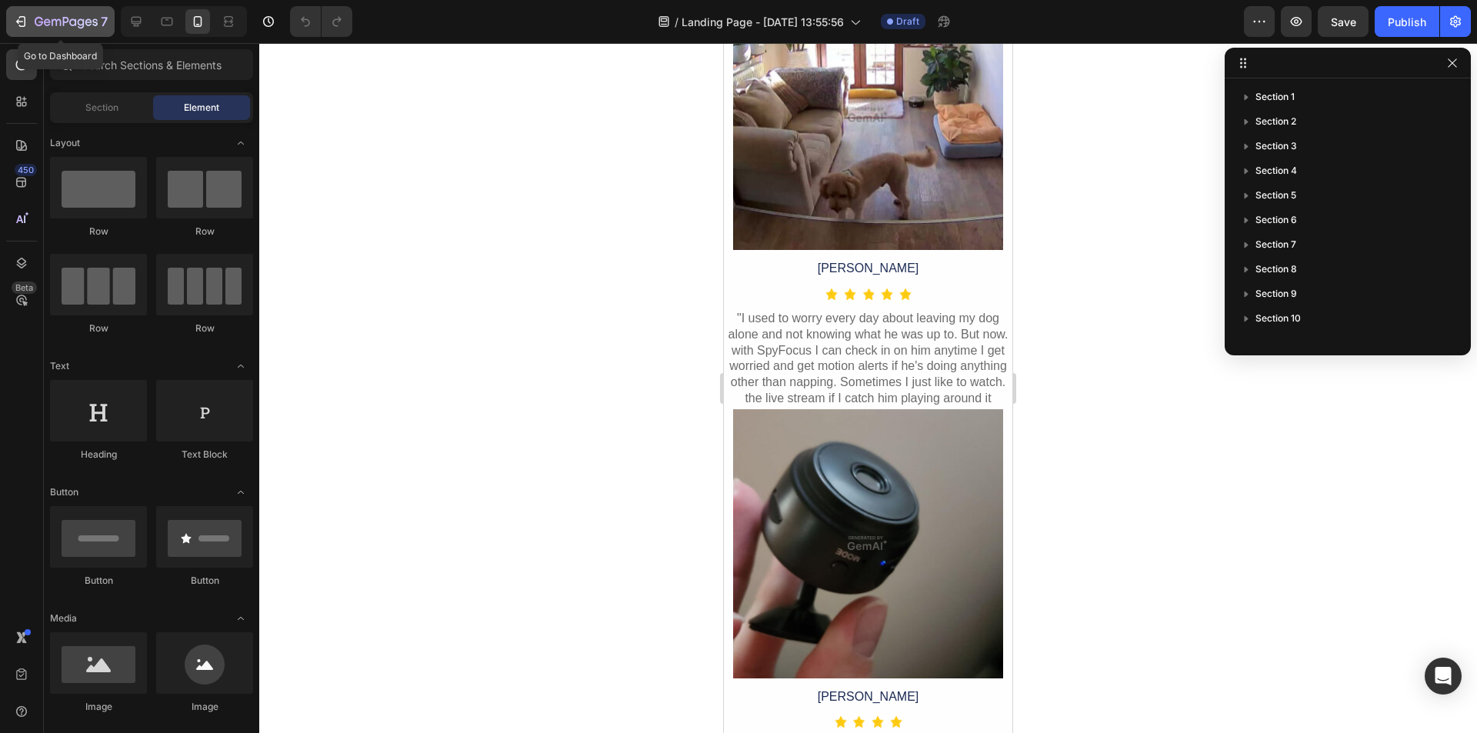
click at [20, 19] on icon "button" at bounding box center [20, 21] width 15 height 15
